Goal: Transaction & Acquisition: Obtain resource

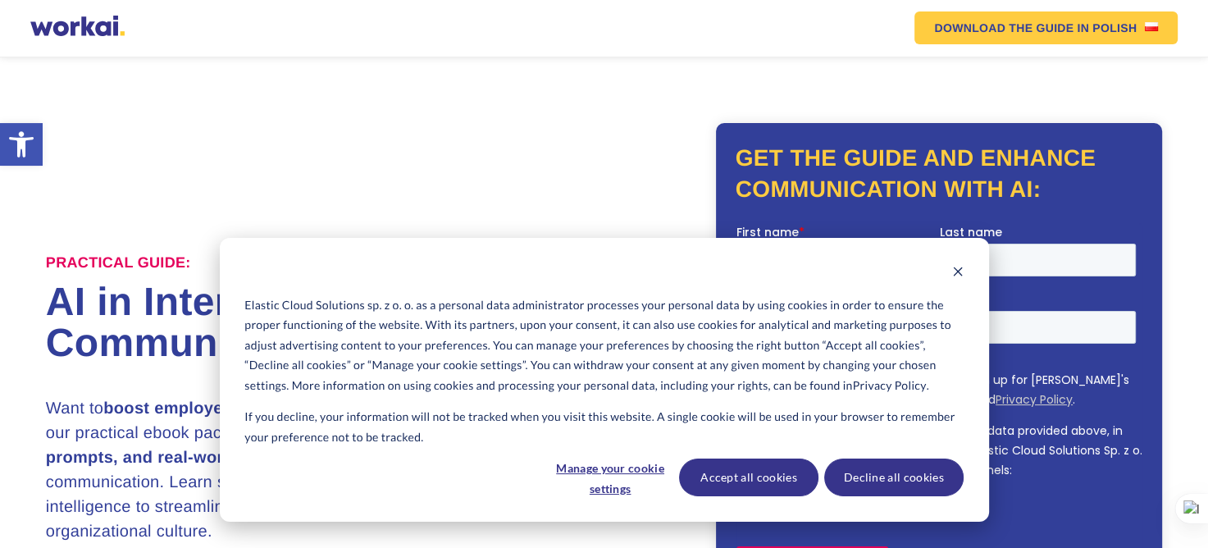
scroll to position [164, 0]
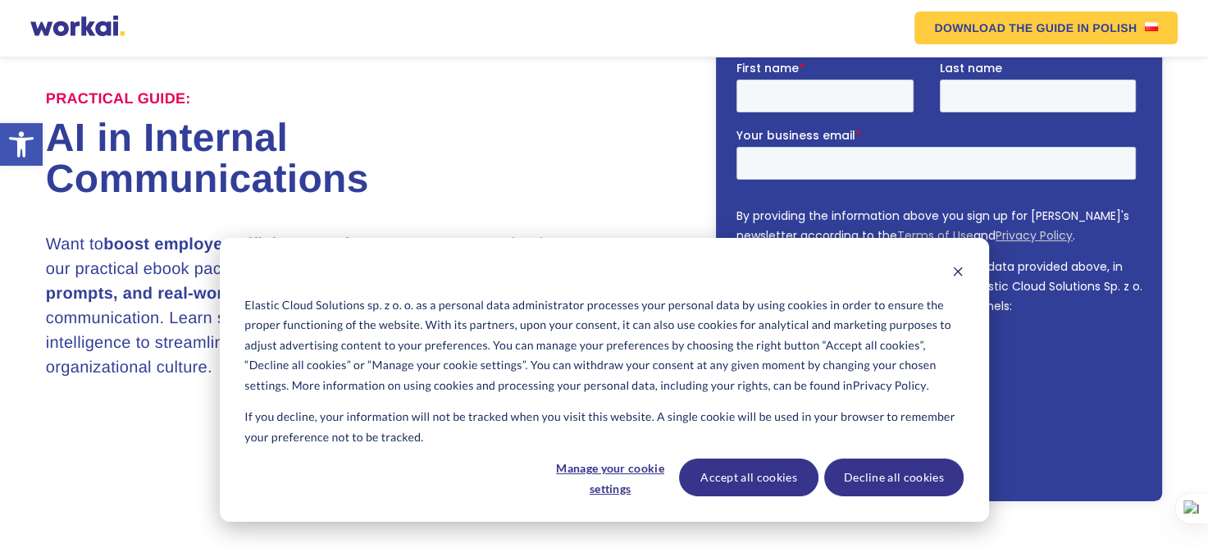
click at [964, 270] on div "Elastic Cloud Solutions sp. z o. o. as a personal data administrator processes …" at bounding box center [604, 380] width 769 height 284
click at [954, 264] on button "Dismiss cookie banner" at bounding box center [957, 273] width 11 height 21
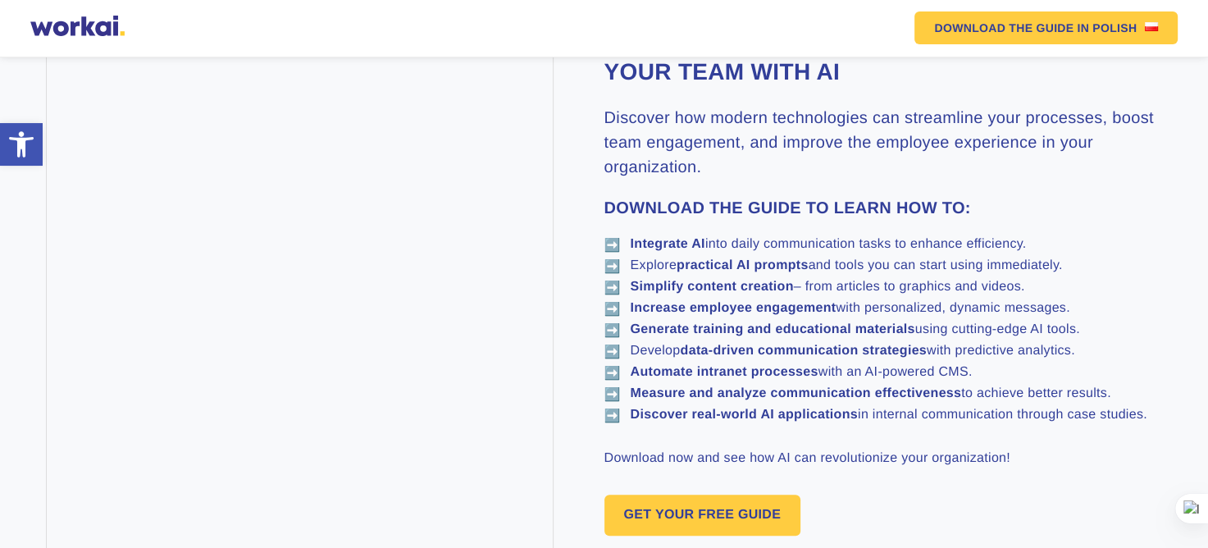
scroll to position [1066, 0]
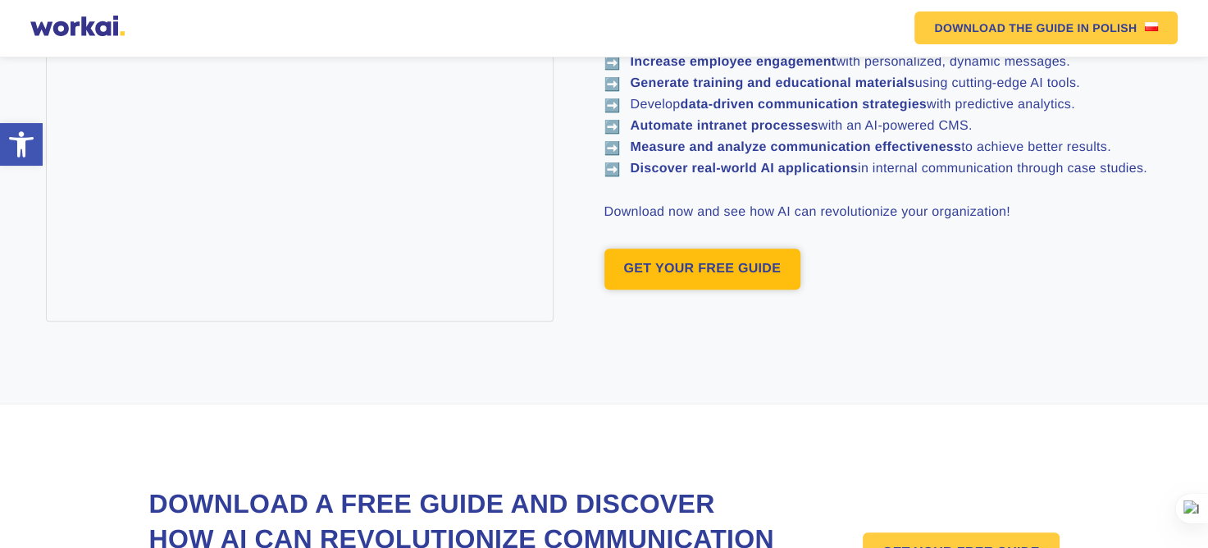
click at [720, 290] on link "GET YOUR FREE GUIDE" at bounding box center [703, 269] width 197 height 41
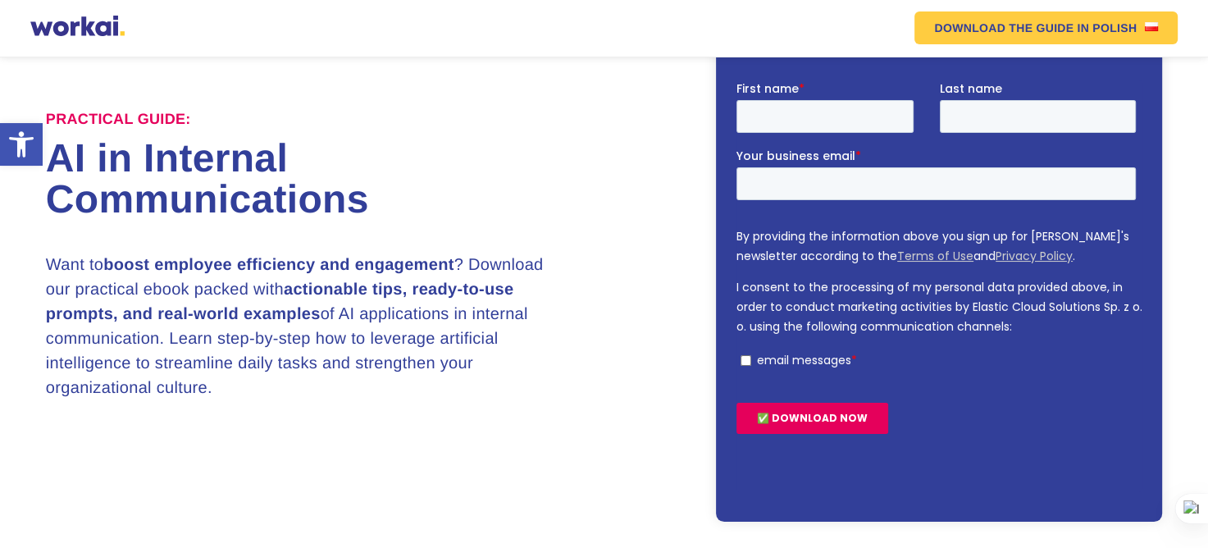
scroll to position [143, 0]
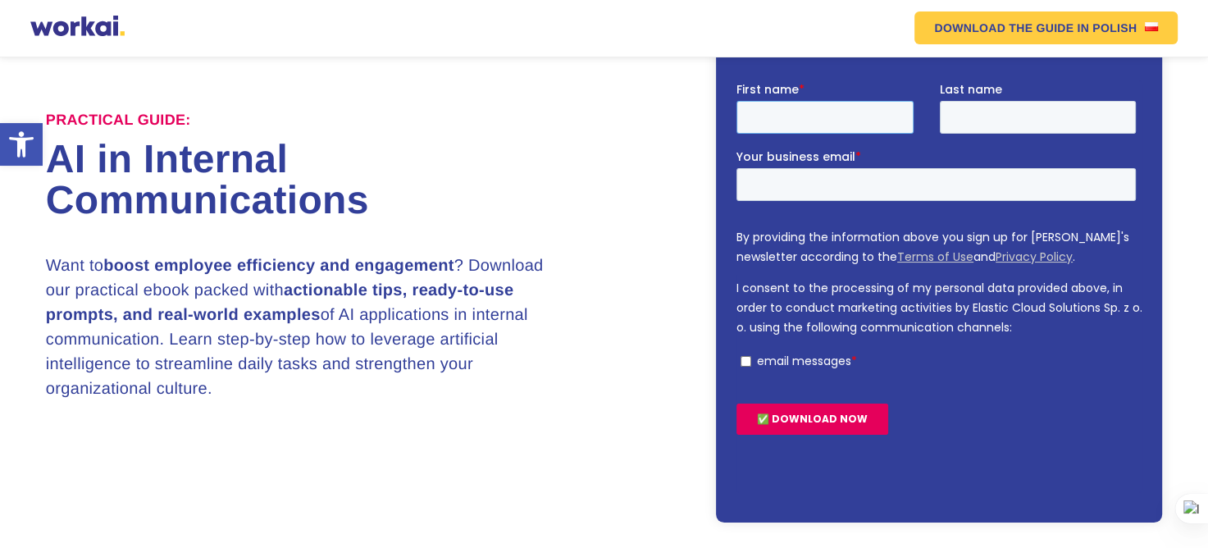
click at [797, 125] on input "First name *" at bounding box center [824, 117] width 177 height 33
type input "[PERSON_NAME]"
click at [984, 118] on input "[PERSON_NAME]" at bounding box center [1037, 117] width 197 height 33
click at [999, 116] on input "[PERSON_NAME]" at bounding box center [1037, 117] width 197 height 33
type input "Gautam"
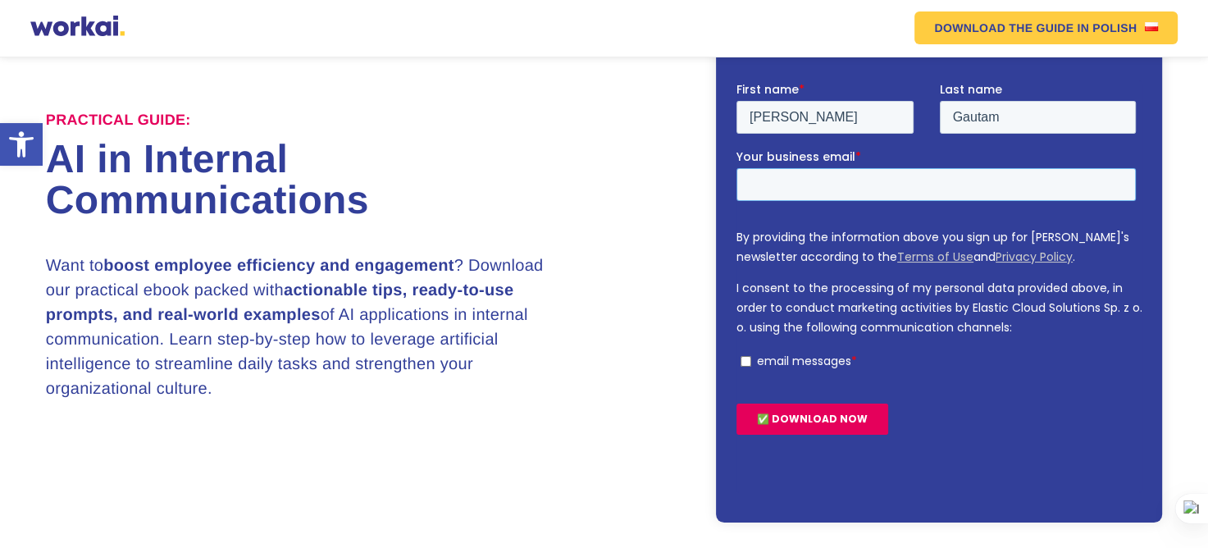
type input "[EMAIL_ADDRESS][DOMAIN_NAME]"
type input "Gautam"
click at [798, 187] on input "[EMAIL_ADDRESS][DOMAIN_NAME]" at bounding box center [936, 184] width 400 height 33
click at [868, 185] on input "[EMAIL_ADDRESS][DOMAIN_NAME]" at bounding box center [936, 184] width 400 height 33
drag, startPoint x: 868, startPoint y: 185, endPoint x: 1432, endPoint y: 267, distance: 569.6
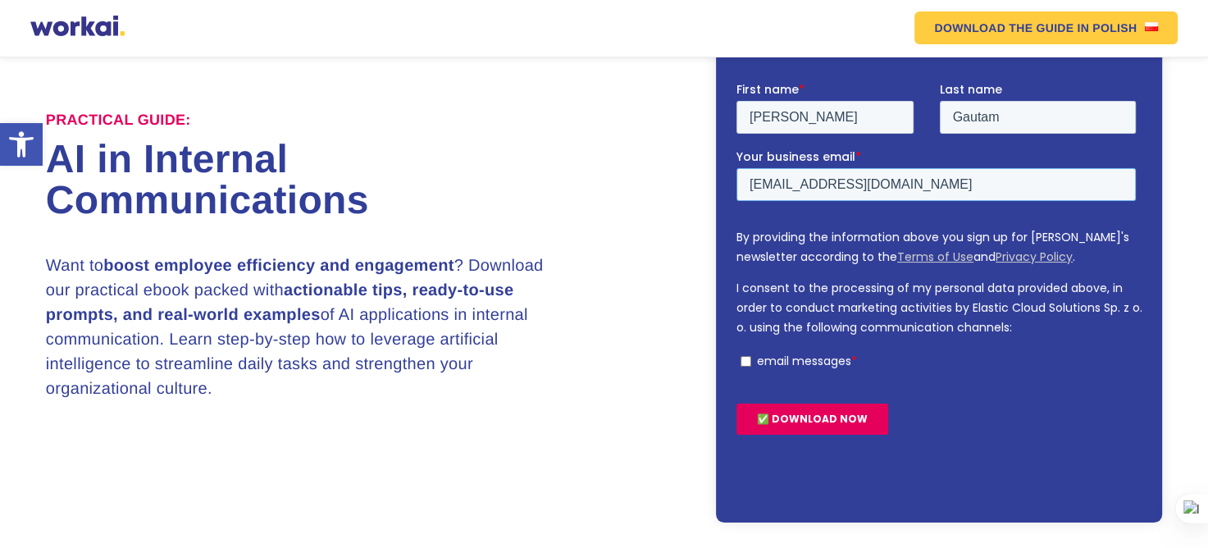
click html "First name * [PERSON_NAME] Last name Gautam Your business email * [EMAIL_ADDRES…"
type input "[EMAIL_ADDRESS][DOMAIN_NAME]"
click at [744, 363] on input "email messages *" at bounding box center [745, 361] width 11 height 11
checkbox input "true"
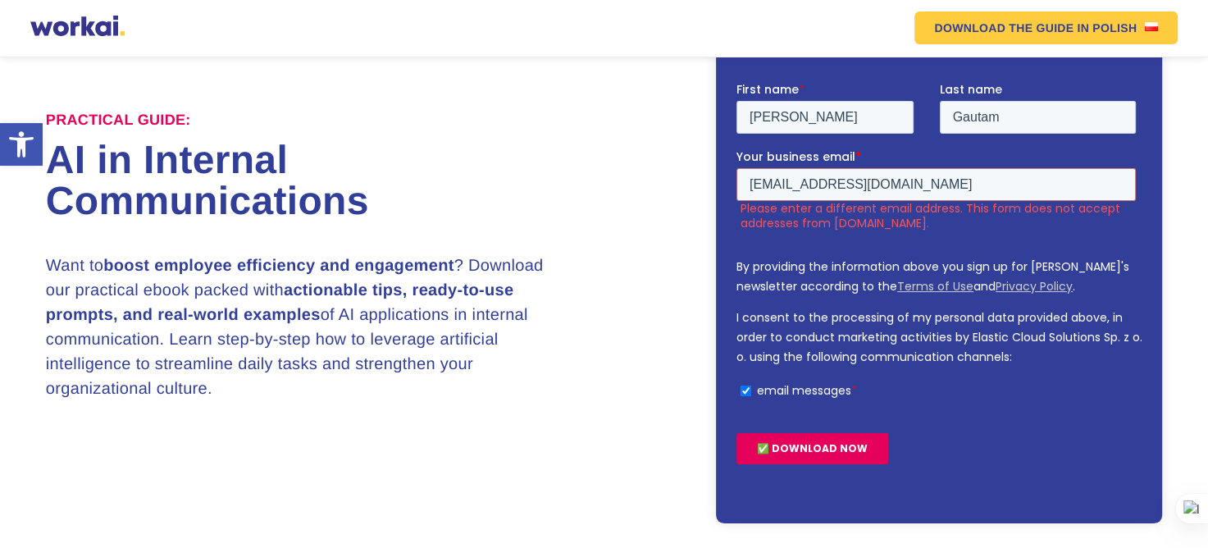
click at [810, 449] on input "✅ DOWNLOAD NOW" at bounding box center [812, 448] width 152 height 31
click at [860, 183] on input "[EMAIL_ADDRESS][DOMAIN_NAME]" at bounding box center [936, 184] width 400 height 33
drag, startPoint x: 881, startPoint y: 183, endPoint x: 675, endPoint y: 184, distance: 205.9
click html "First name * [PERSON_NAME] Last name Gautam Your business email * [EMAIL_ADDRES…"
click at [805, 449] on input "✅ DOWNLOAD NOW" at bounding box center [812, 448] width 152 height 31
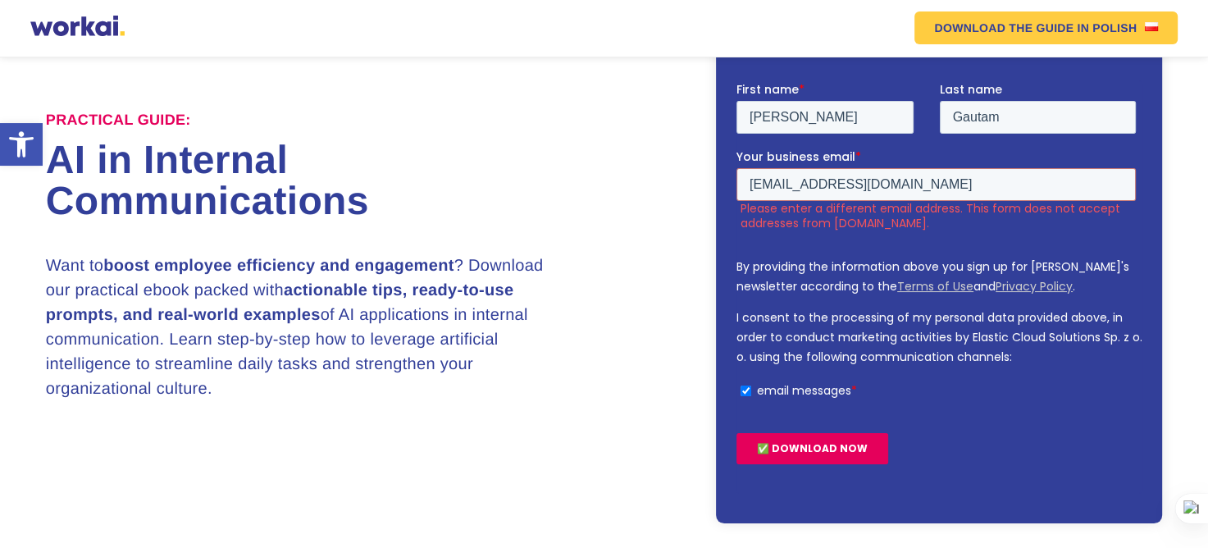
click at [811, 452] on input "✅ DOWNLOAD NOW" at bounding box center [812, 448] width 152 height 31
click at [865, 182] on input "[EMAIL_ADDRESS][DOMAIN_NAME]" at bounding box center [936, 184] width 400 height 33
drag, startPoint x: 884, startPoint y: 184, endPoint x: 655, endPoint y: 182, distance: 229.7
click html "First name * [PERSON_NAME] Last name Gautam Your business email * [EMAIL_ADDRES…"
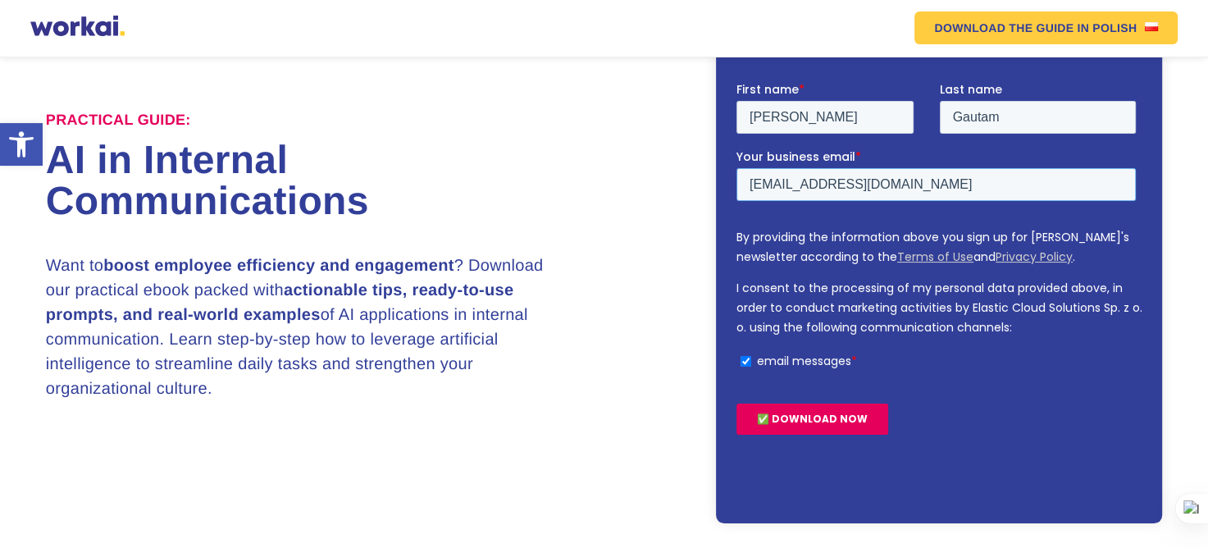
type input "[EMAIL_ADDRESS][DOMAIN_NAME]"
click at [855, 416] on input "✅ DOWNLOAD NOW" at bounding box center [812, 419] width 152 height 31
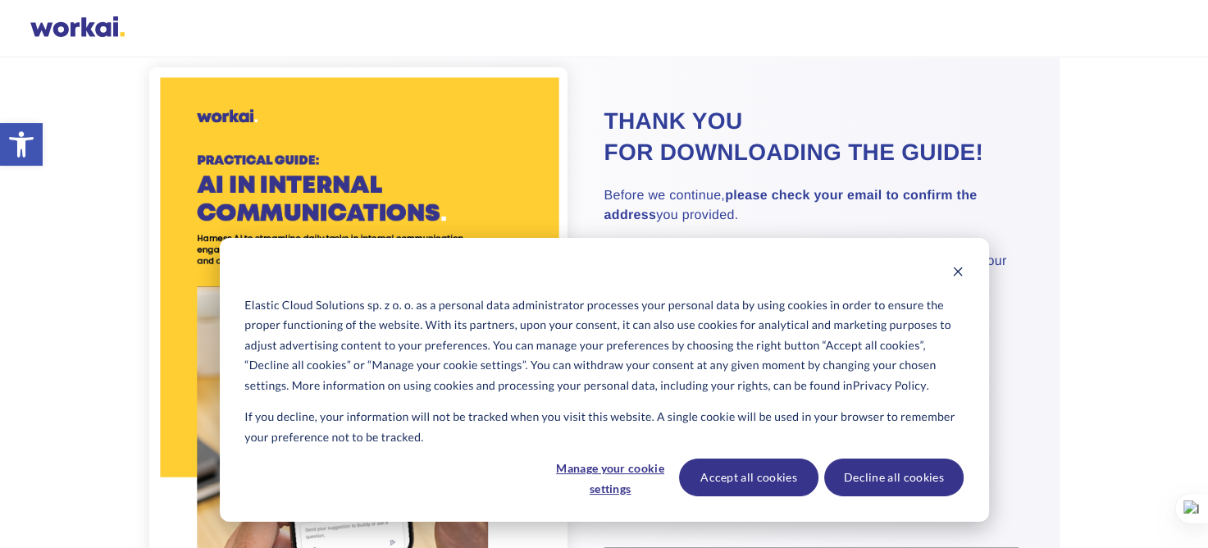
scroll to position [164, 0]
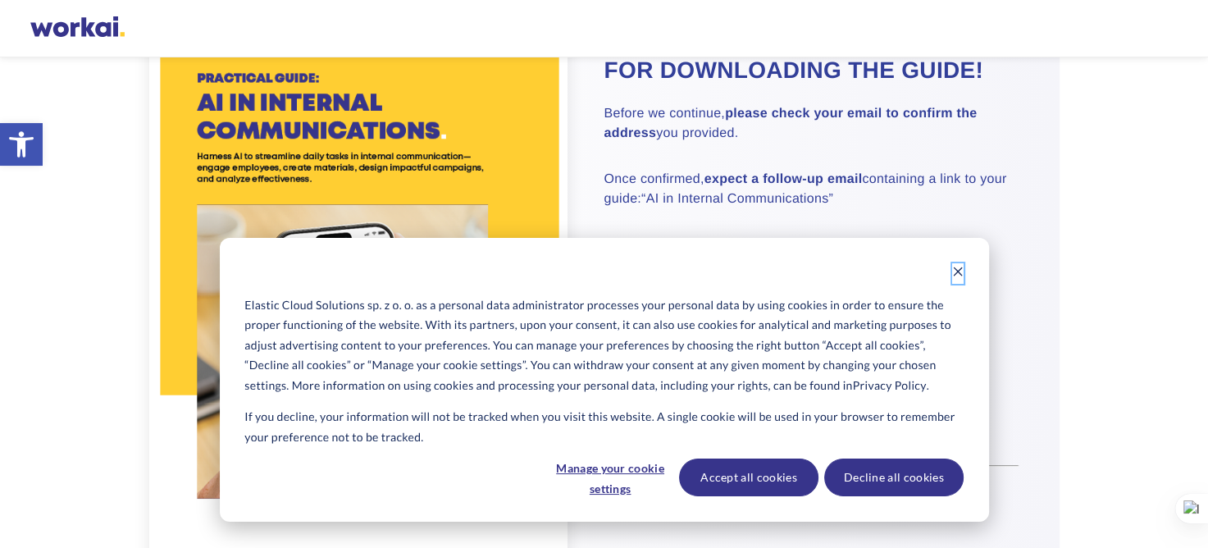
click at [958, 273] on icon "Dismiss cookie banner" at bounding box center [957, 271] width 11 height 11
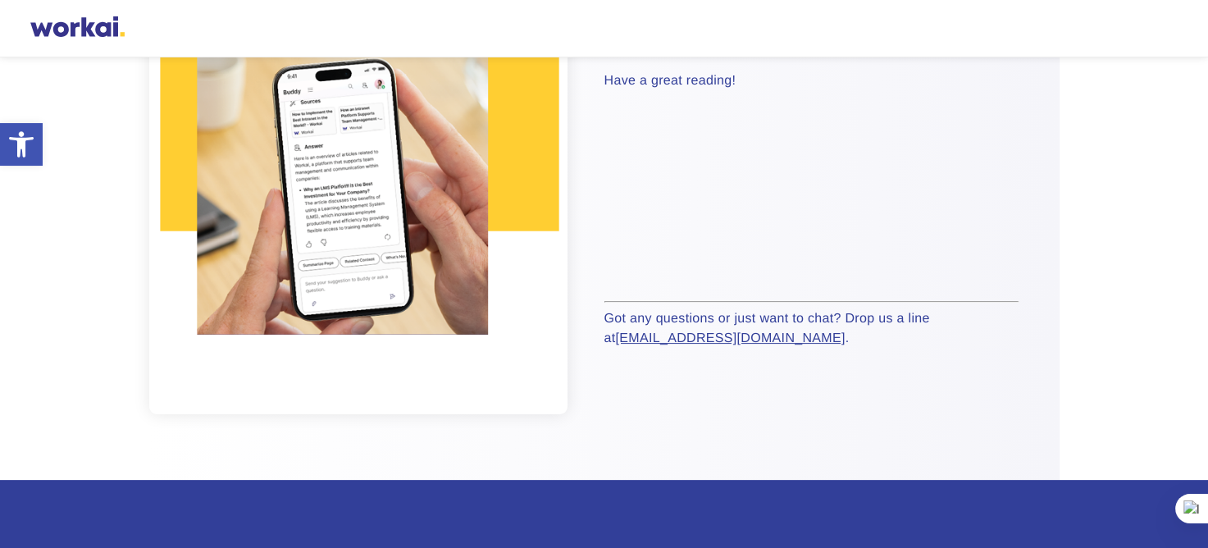
scroll to position [605, 0]
